Goal: Download file/media

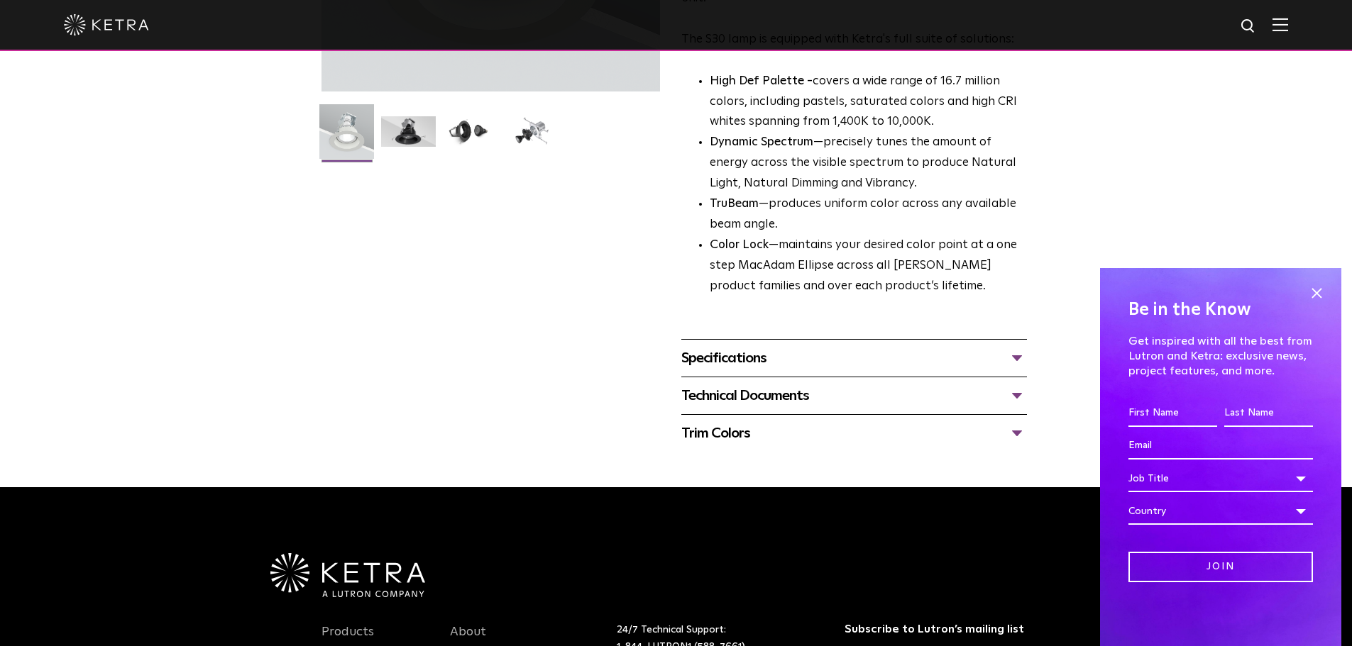
scroll to position [351, 0]
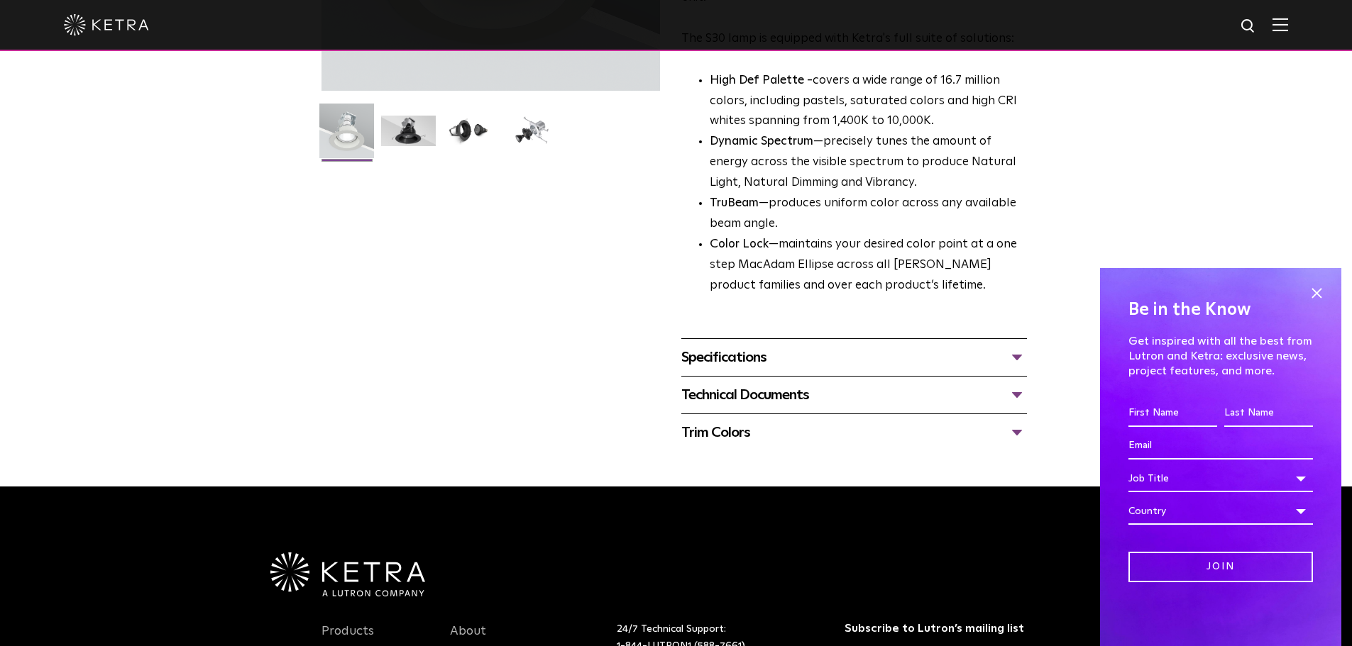
click at [747, 358] on div "Specifications" at bounding box center [854, 357] width 346 height 23
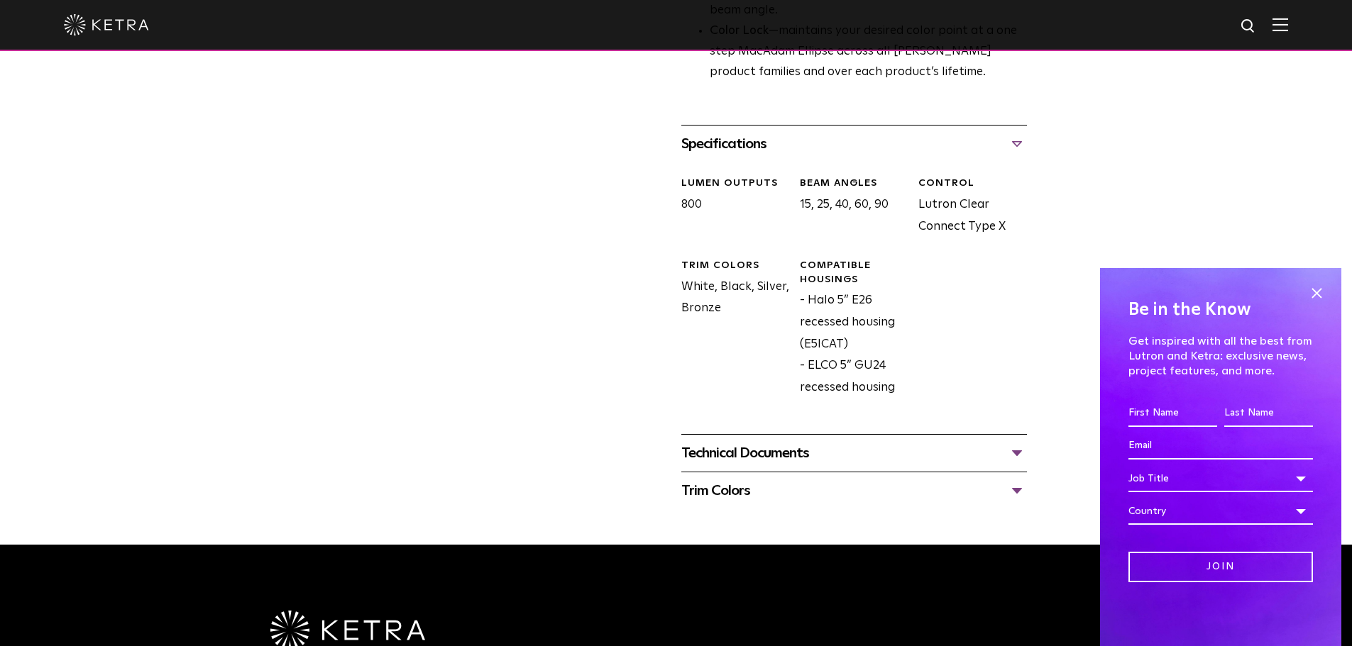
scroll to position [584, 0]
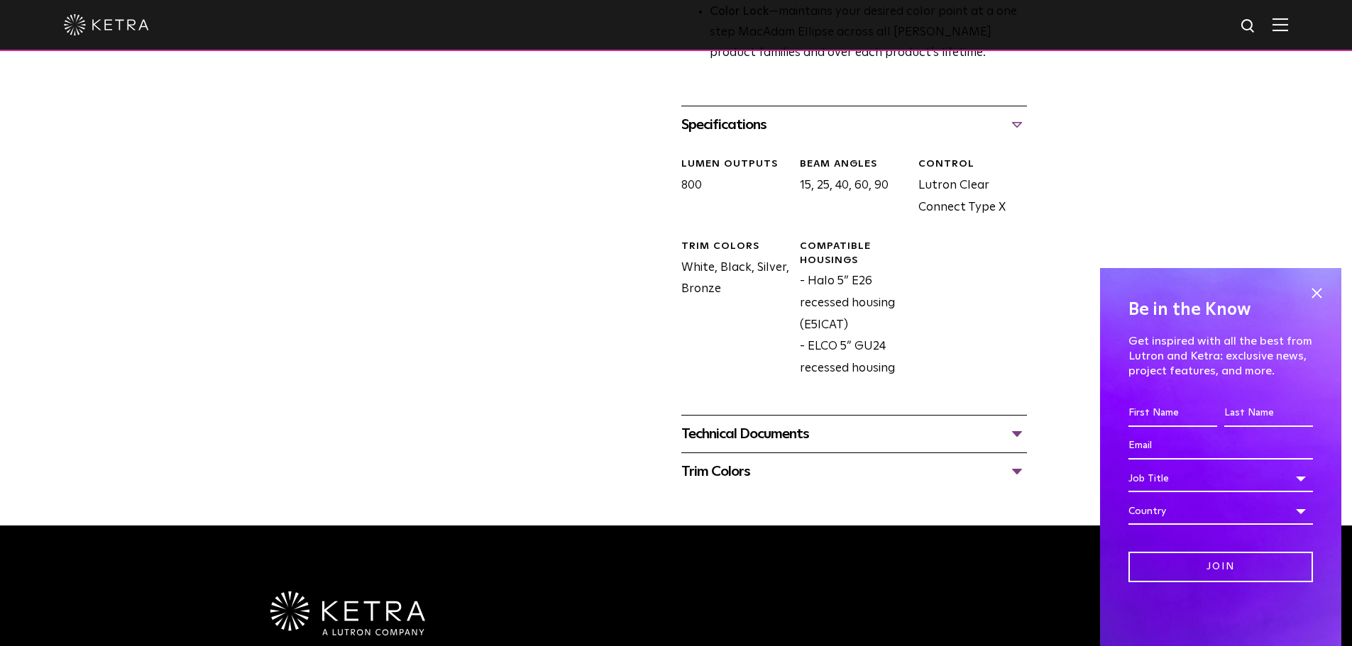
click at [751, 426] on div "Technical Documents" at bounding box center [854, 434] width 346 height 23
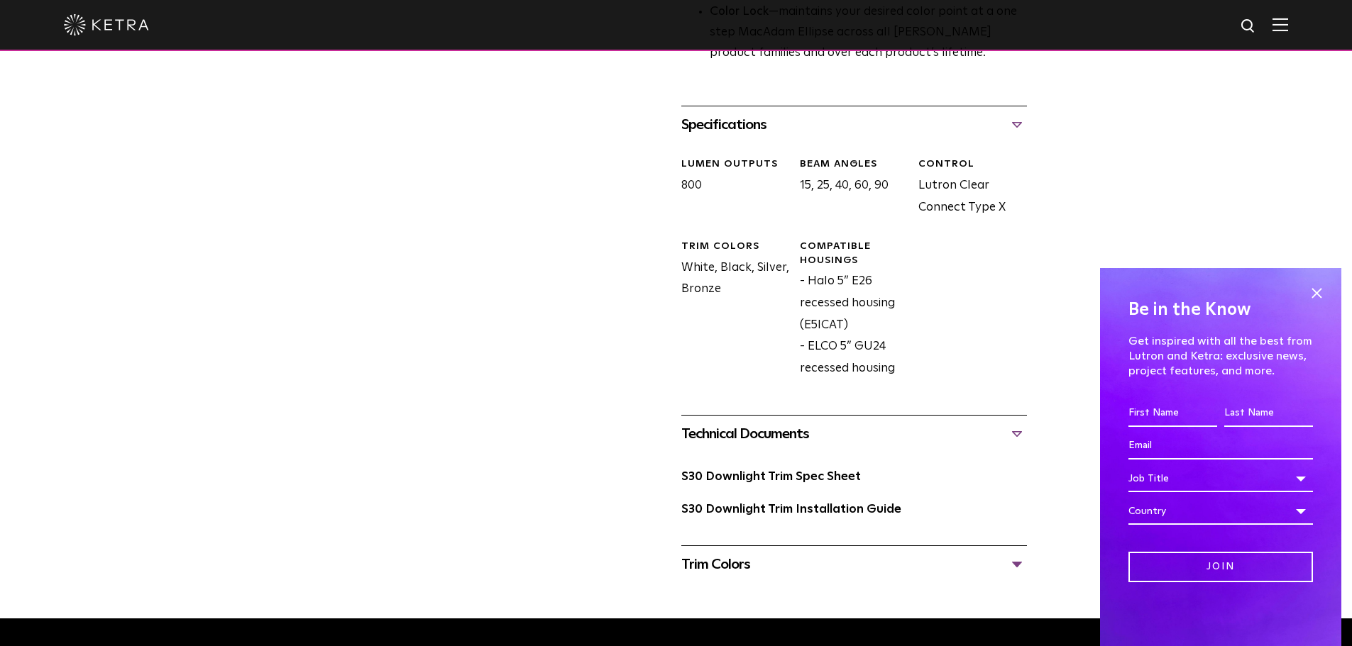
scroll to position [608, 0]
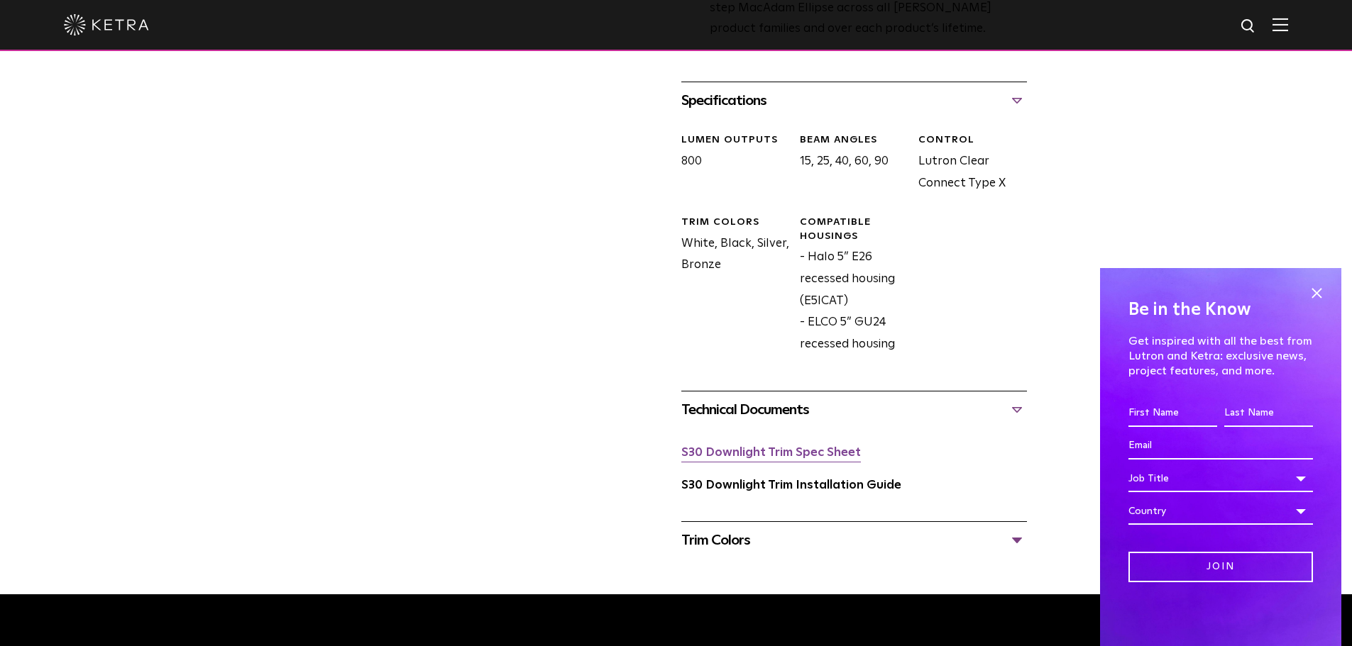
click at [753, 457] on link "S30 Downlight Trim Spec Sheet" at bounding box center [771, 453] width 180 height 12
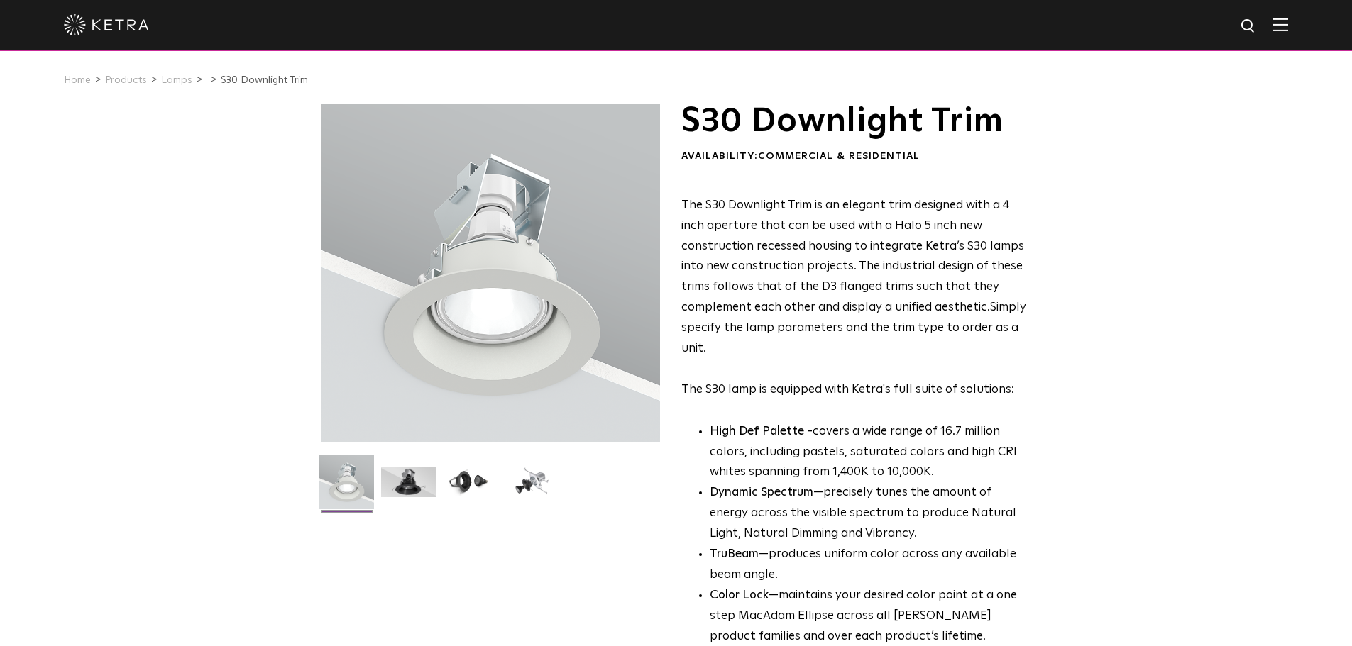
click at [795, 295] on span "The S30 Downlight Trim is an elegant trim designed with a 4 inch aperture that …" at bounding box center [852, 256] width 343 height 114
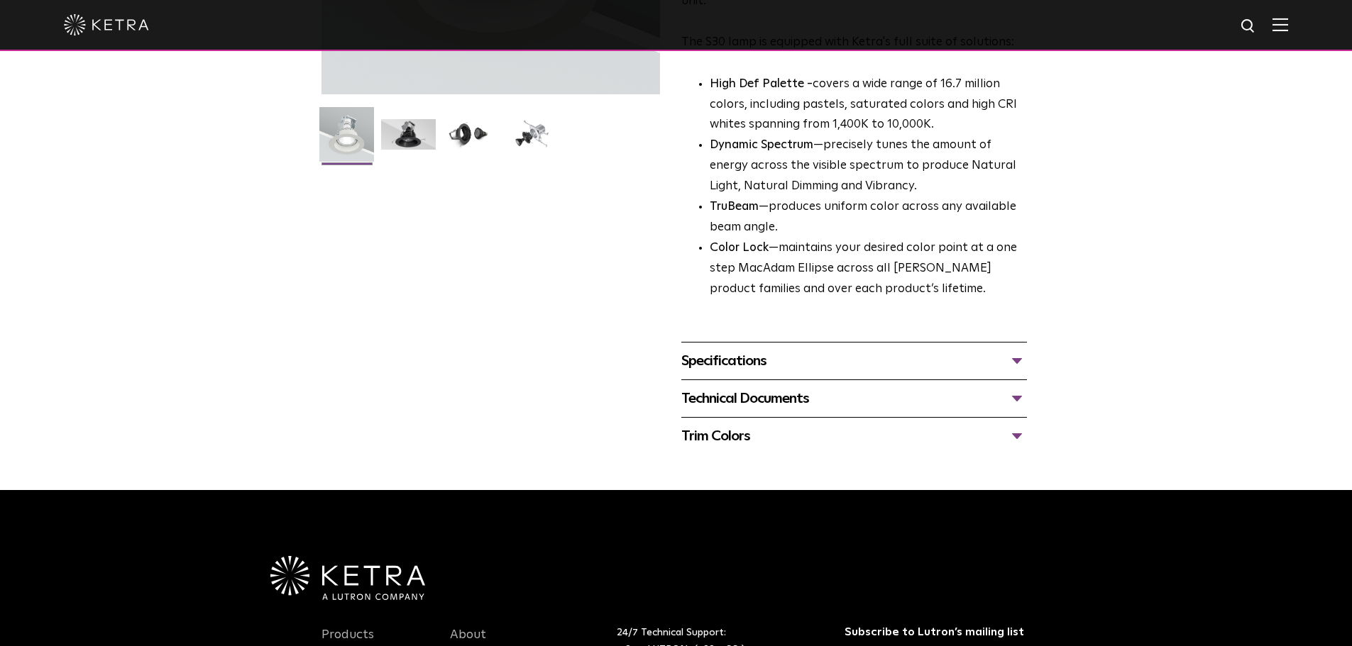
scroll to position [352, 0]
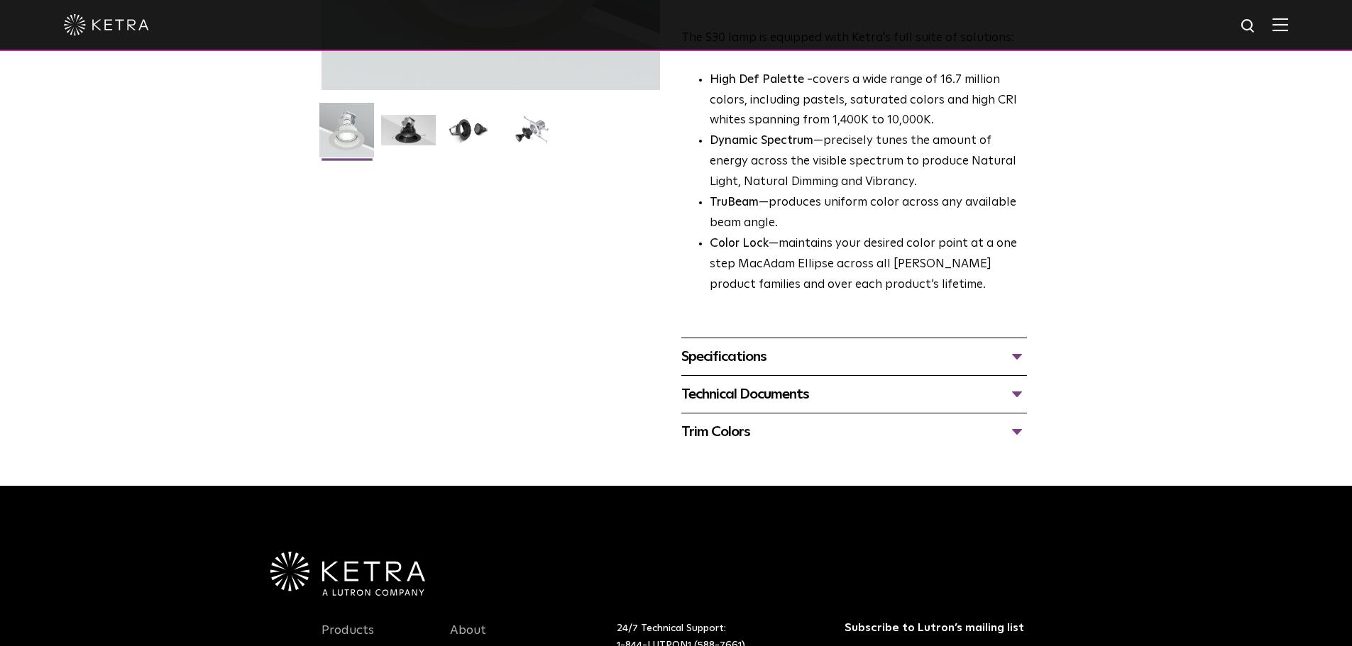
click at [753, 358] on div "Specifications" at bounding box center [854, 357] width 346 height 23
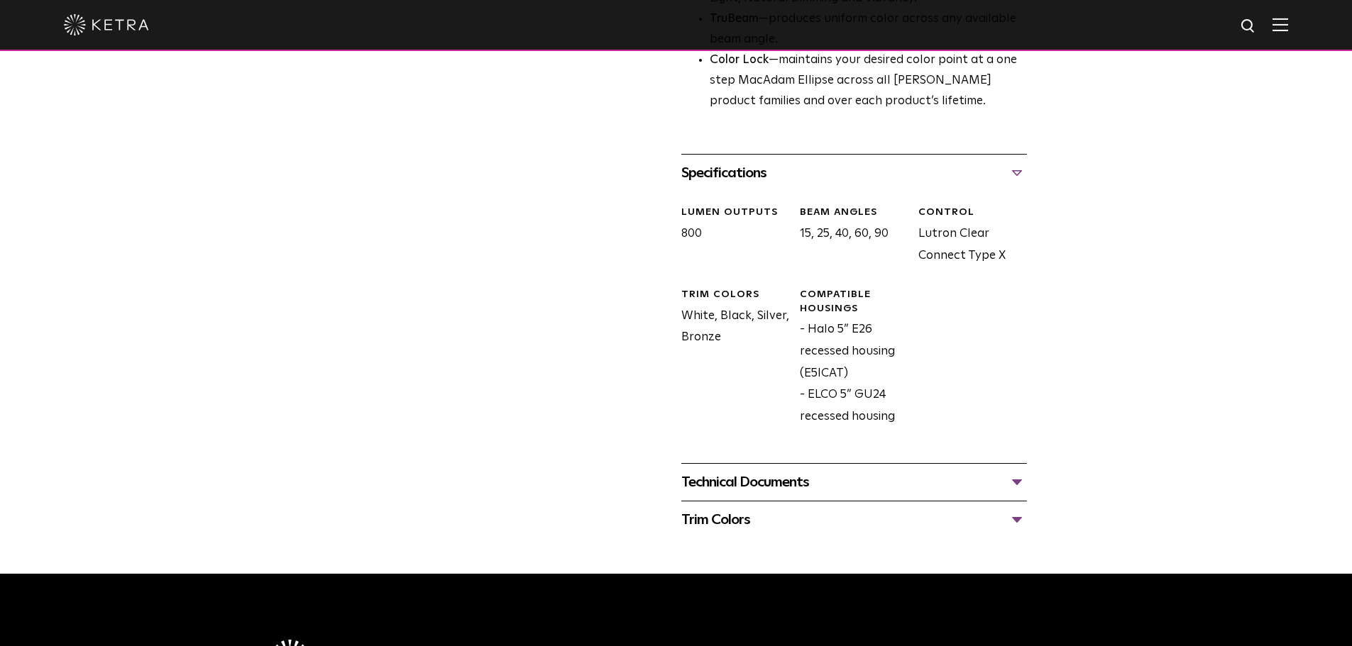
scroll to position [536, 0]
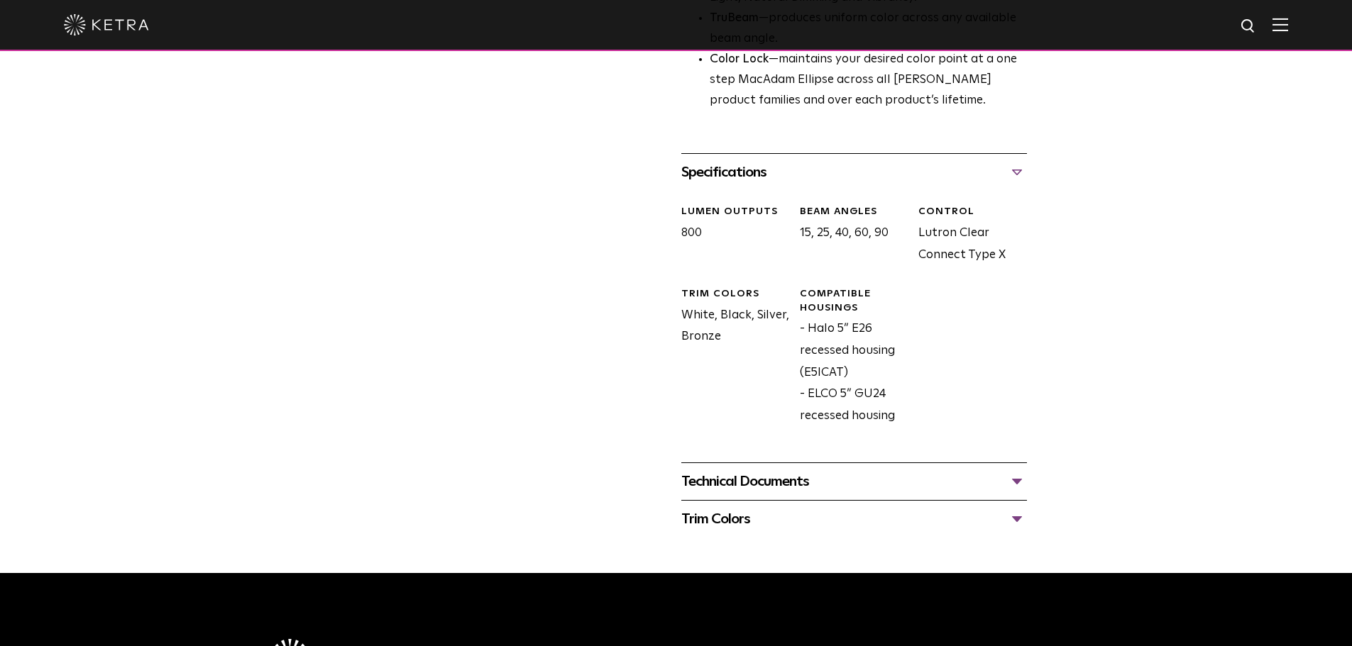
click at [712, 491] on div "Technical Documents" at bounding box center [854, 481] width 346 height 23
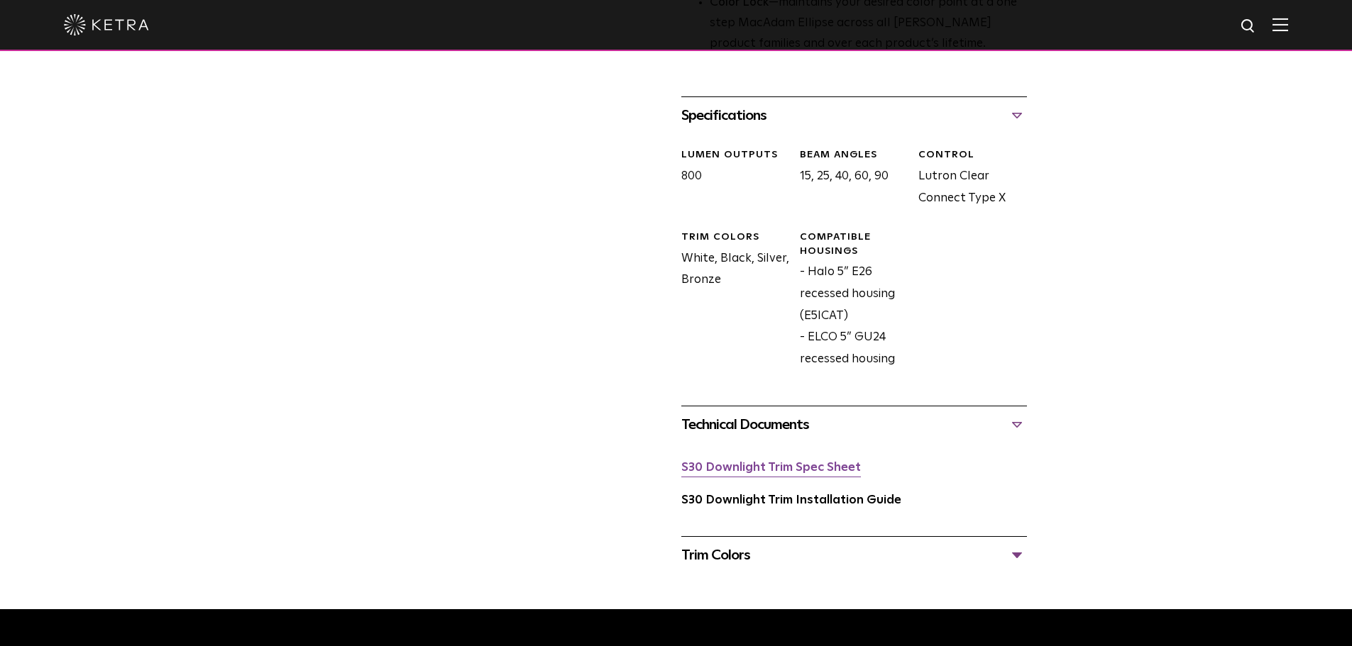
scroll to position [597, 0]
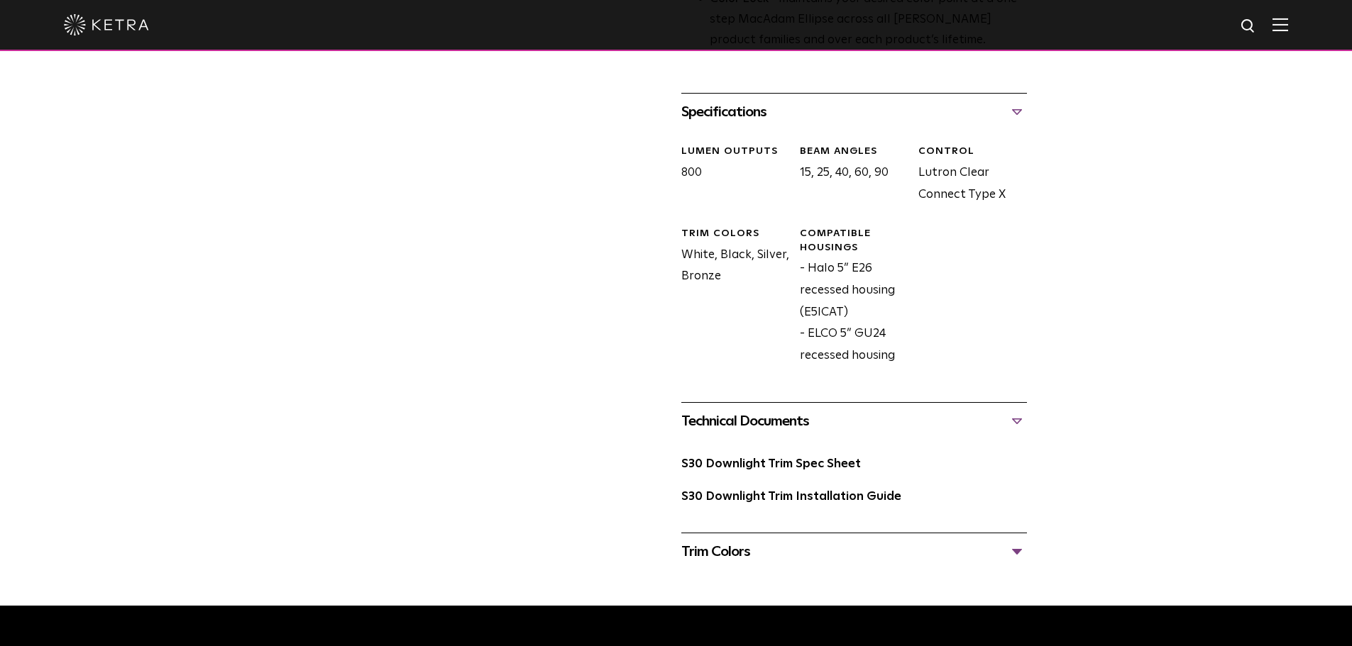
click at [766, 480] on div "S30 Downlight Trim Spec Sheet" at bounding box center [854, 470] width 346 height 33
click at [774, 470] on link "S30 Downlight Trim Spec Sheet" at bounding box center [771, 464] width 180 height 12
